Goal: Navigation & Orientation: Find specific page/section

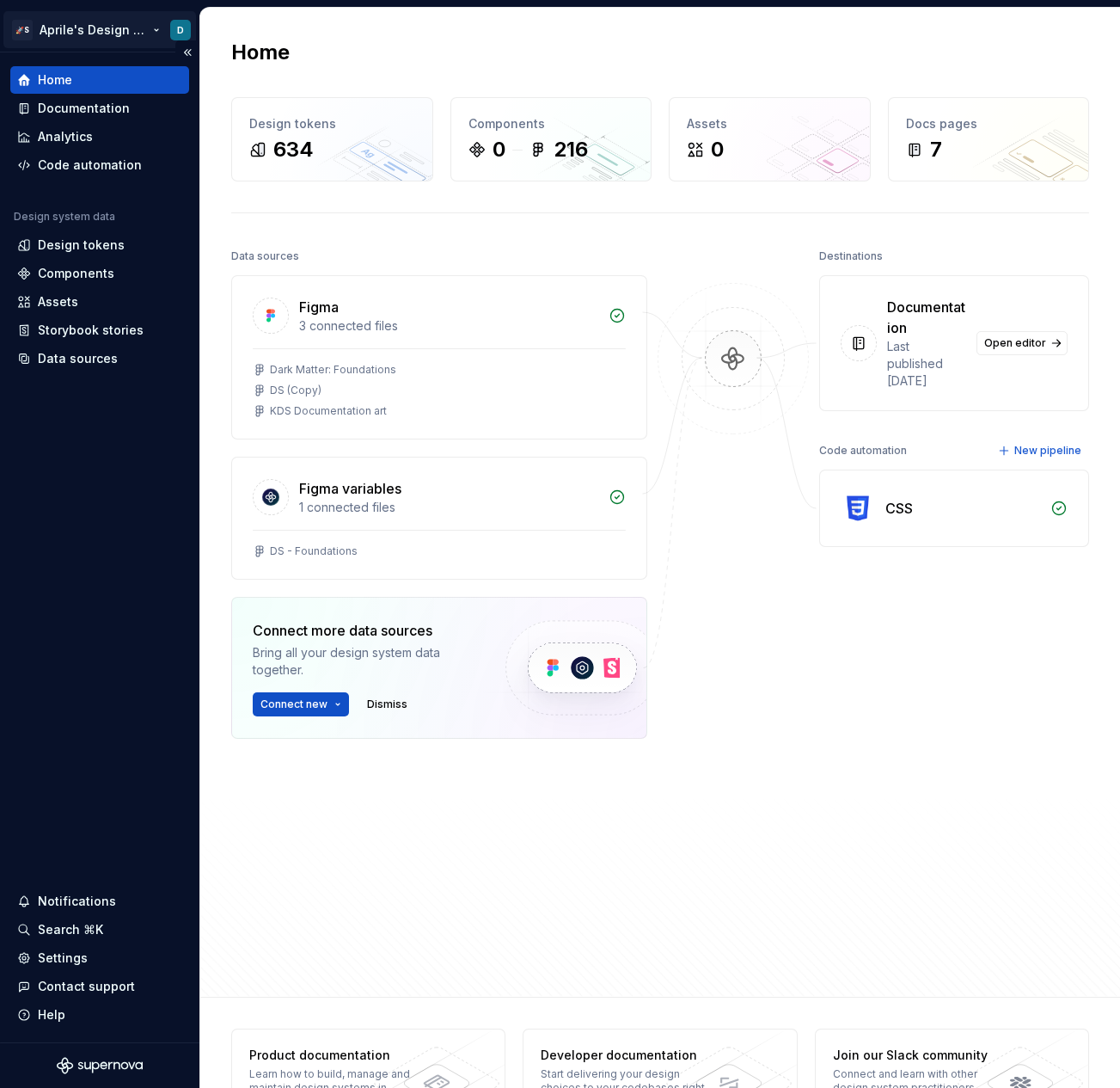
click at [103, 31] on html "🚀S Aprile's Design System D Home Documentation Analytics Code automation Design…" at bounding box center [560, 544] width 1120 height 1088
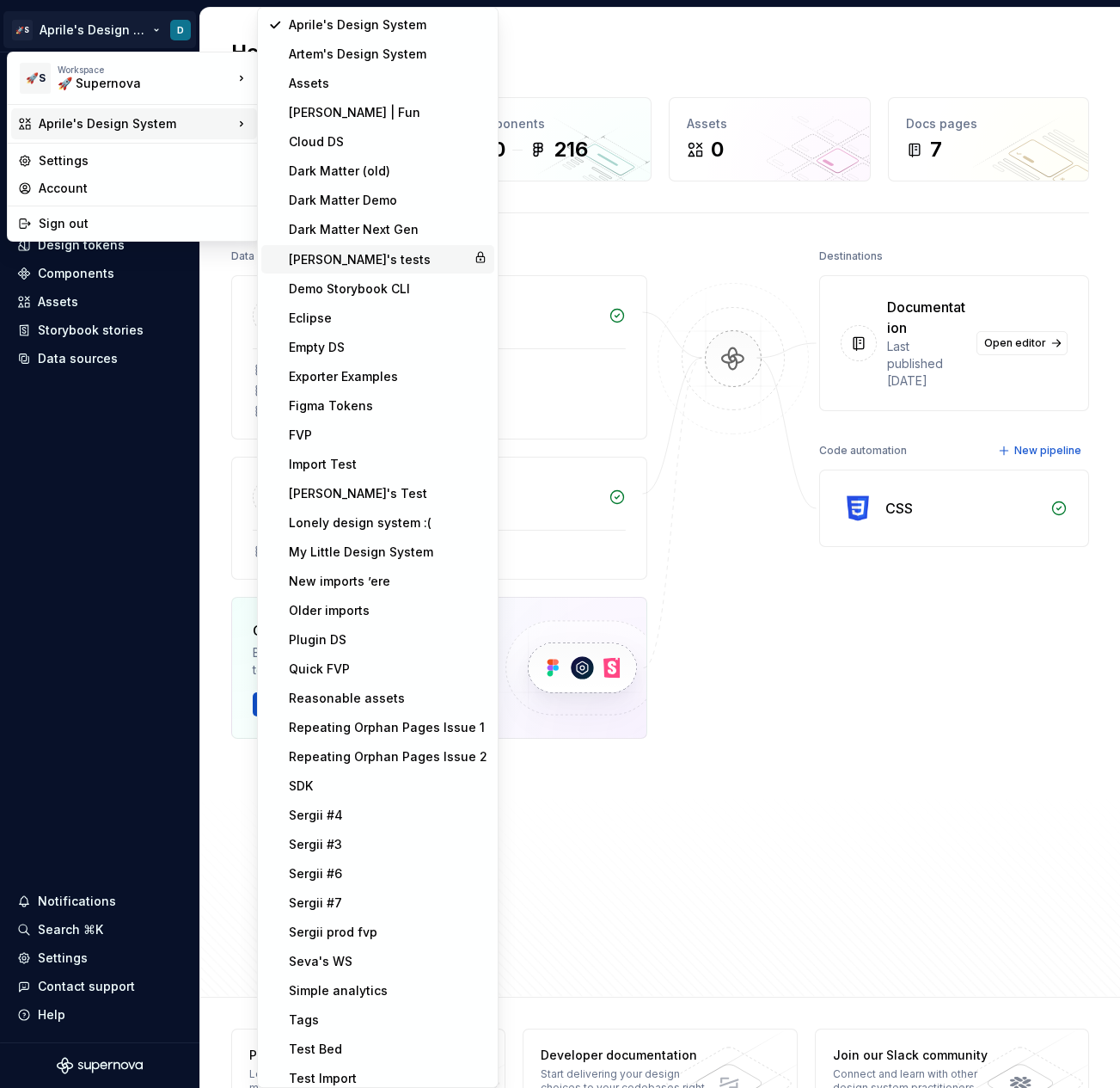
click at [342, 265] on div "[PERSON_NAME]'s tests" at bounding box center [378, 260] width 178 height 17
